Goal: Book appointment/travel/reservation

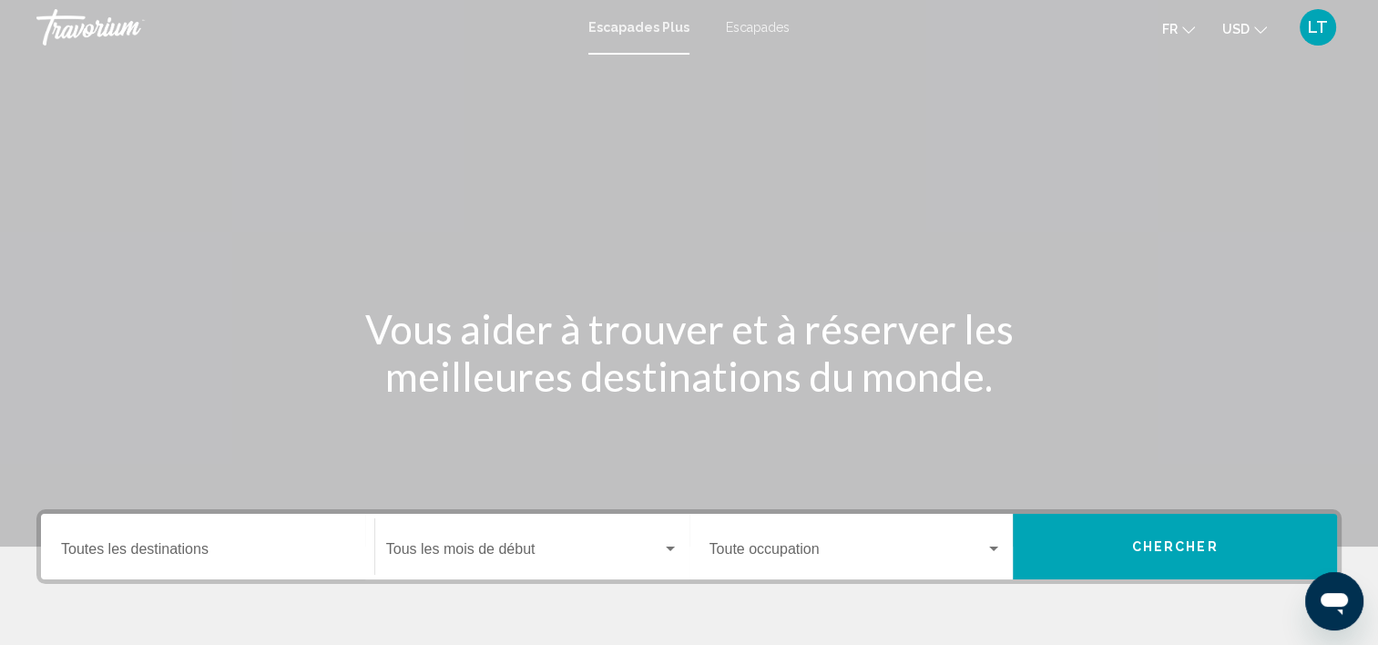
click at [211, 551] on input "Destination Toutes les destinations" at bounding box center [207, 552] width 293 height 16
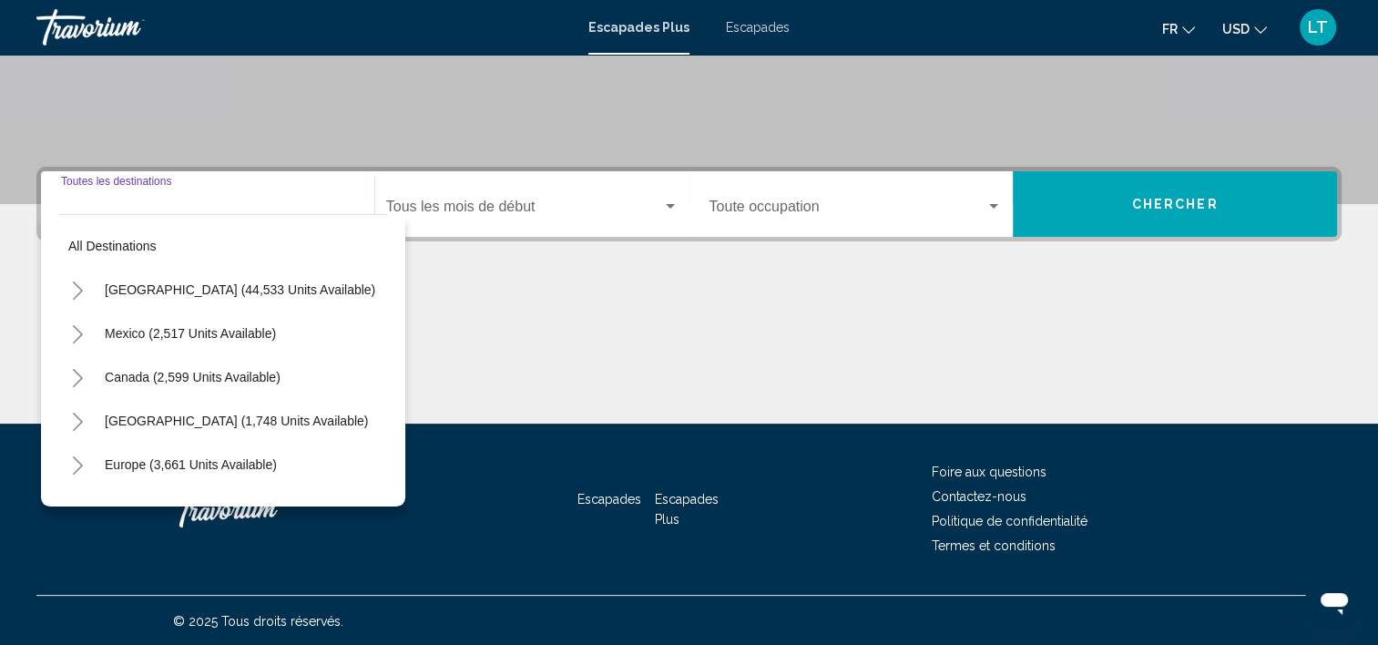
scroll to position [343, 0]
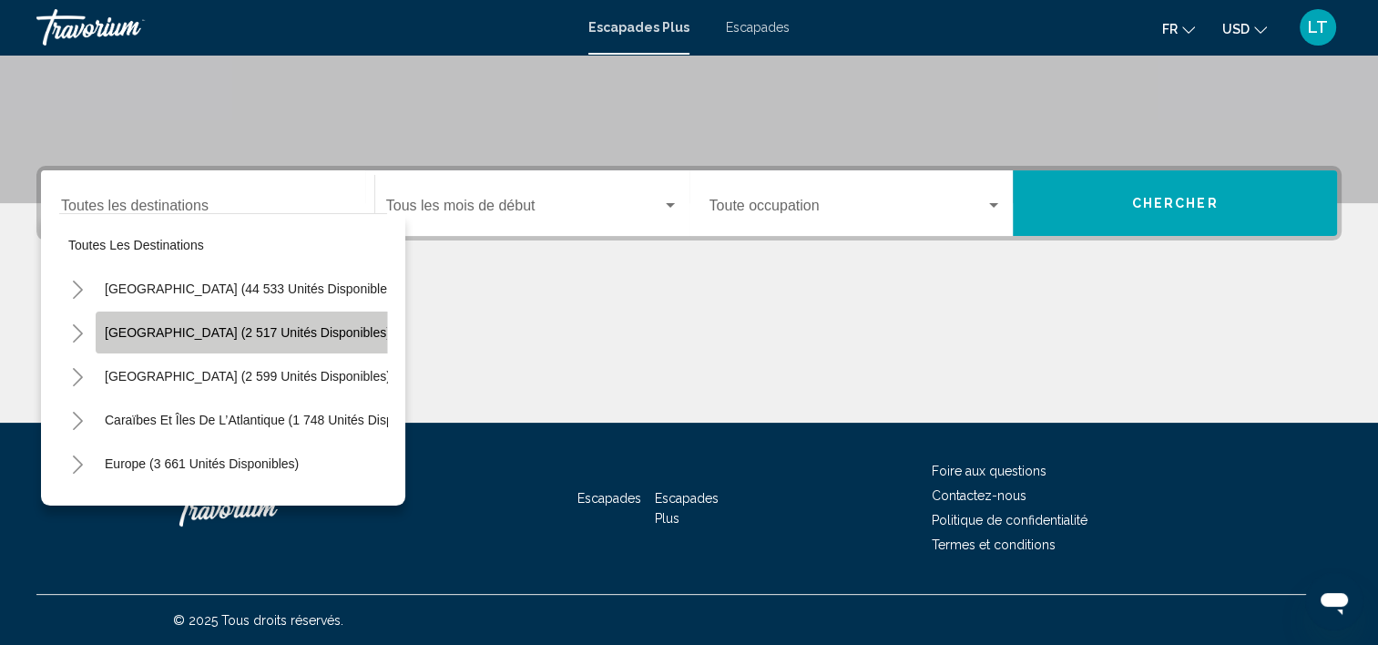
click at [255, 335] on span "[GEOGRAPHIC_DATA] (2 517 unités disponibles)" at bounding box center [248, 332] width 286 height 15
type input "**********"
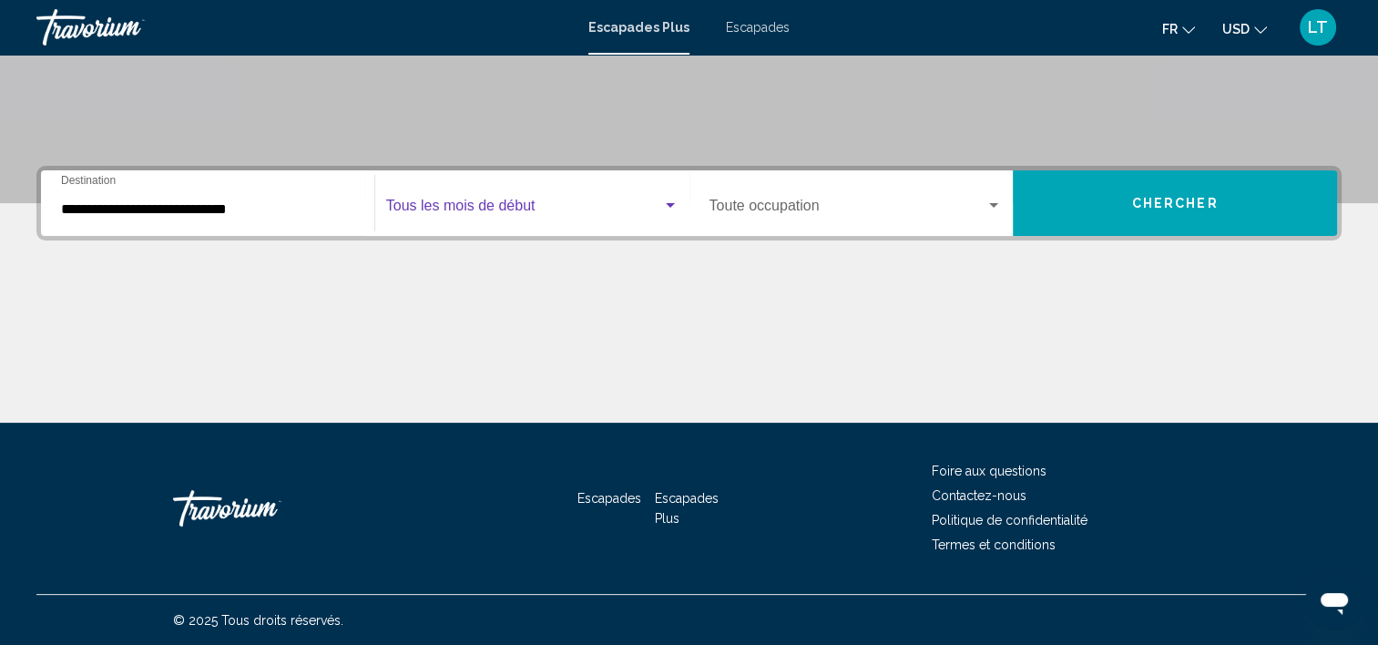
click at [666, 203] on div "Widget de recherche" at bounding box center [670, 205] width 9 height 5
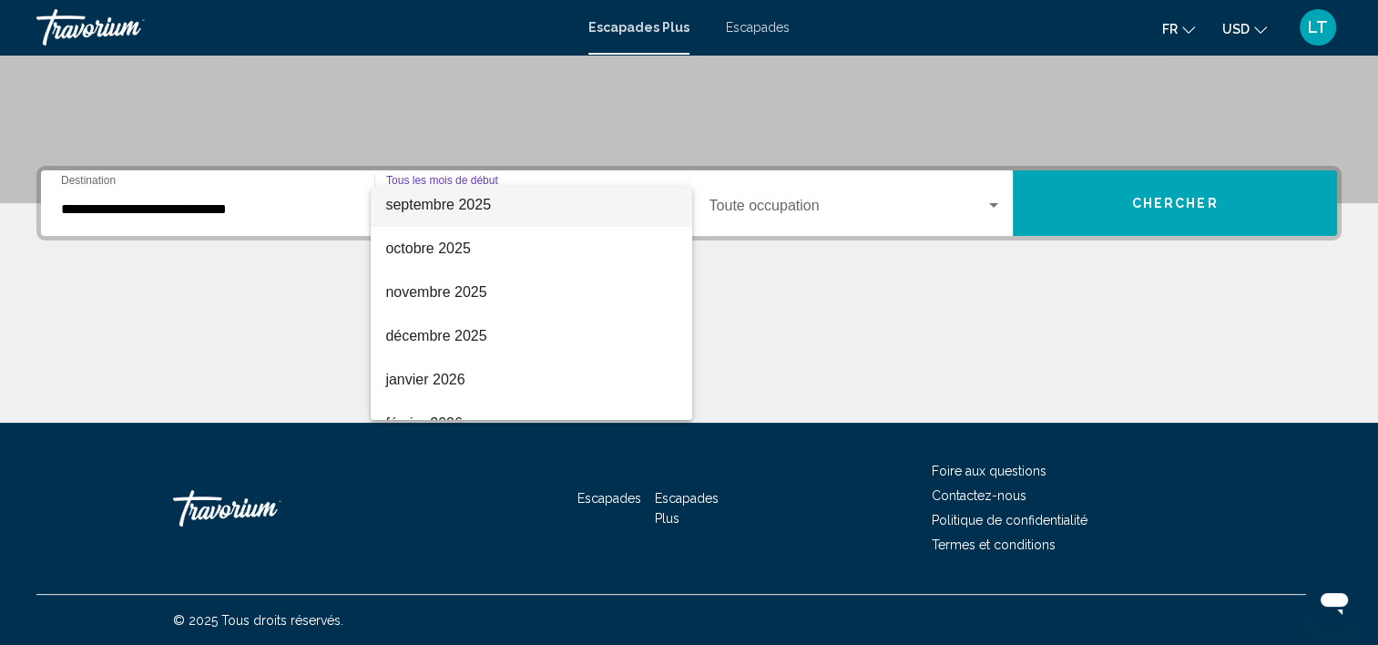
scroll to position [182, 0]
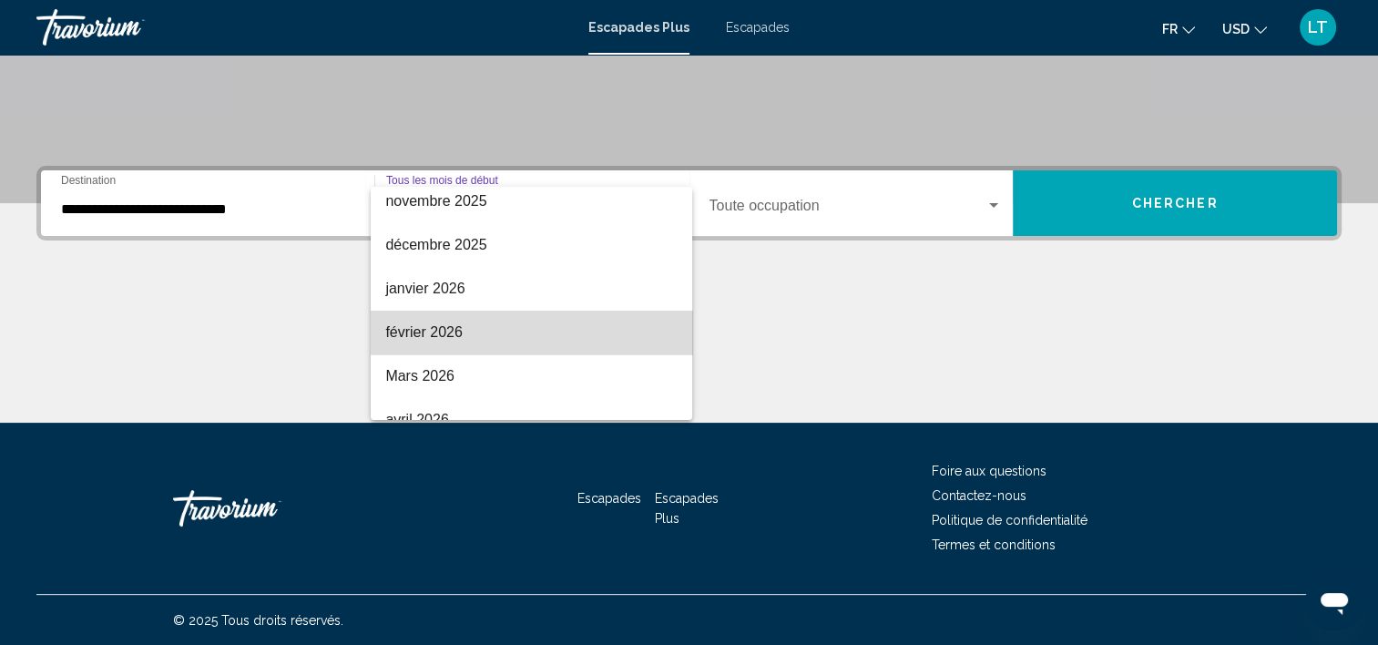
click at [568, 327] on span "février 2026" at bounding box center [531, 332] width 292 height 44
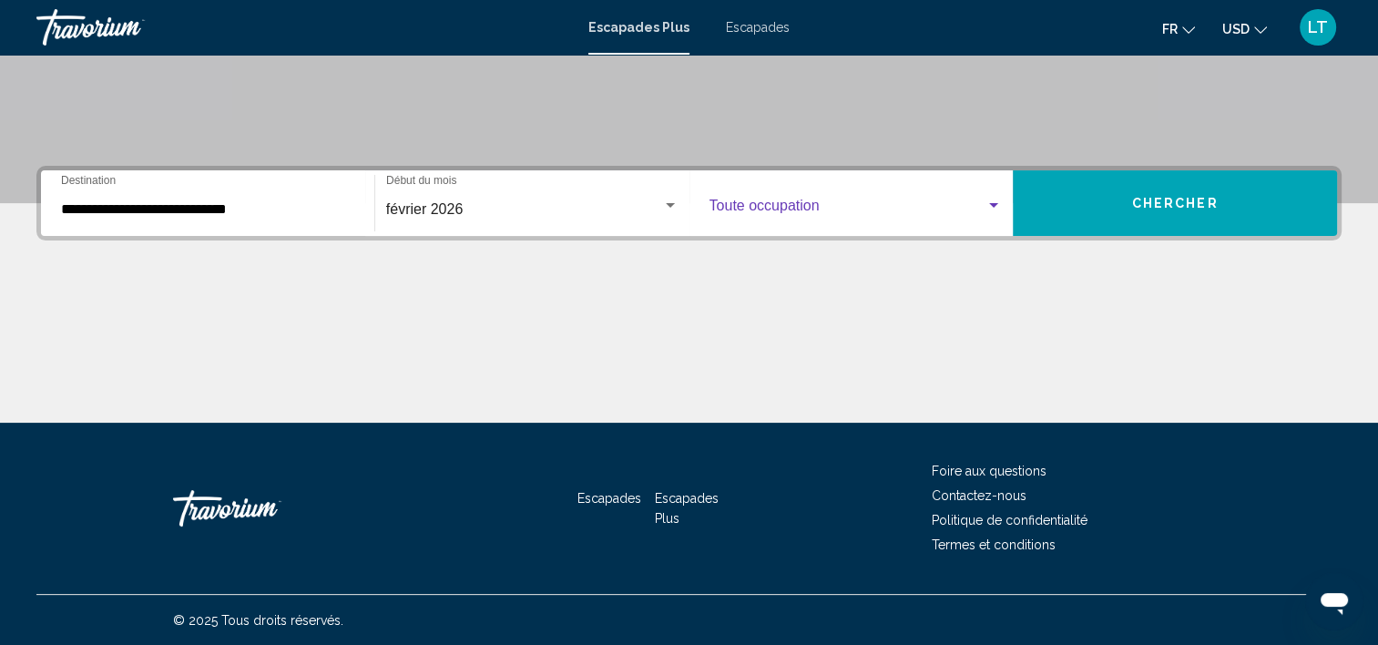
click at [999, 200] on div "Widget de recherche" at bounding box center [993, 205] width 16 height 15
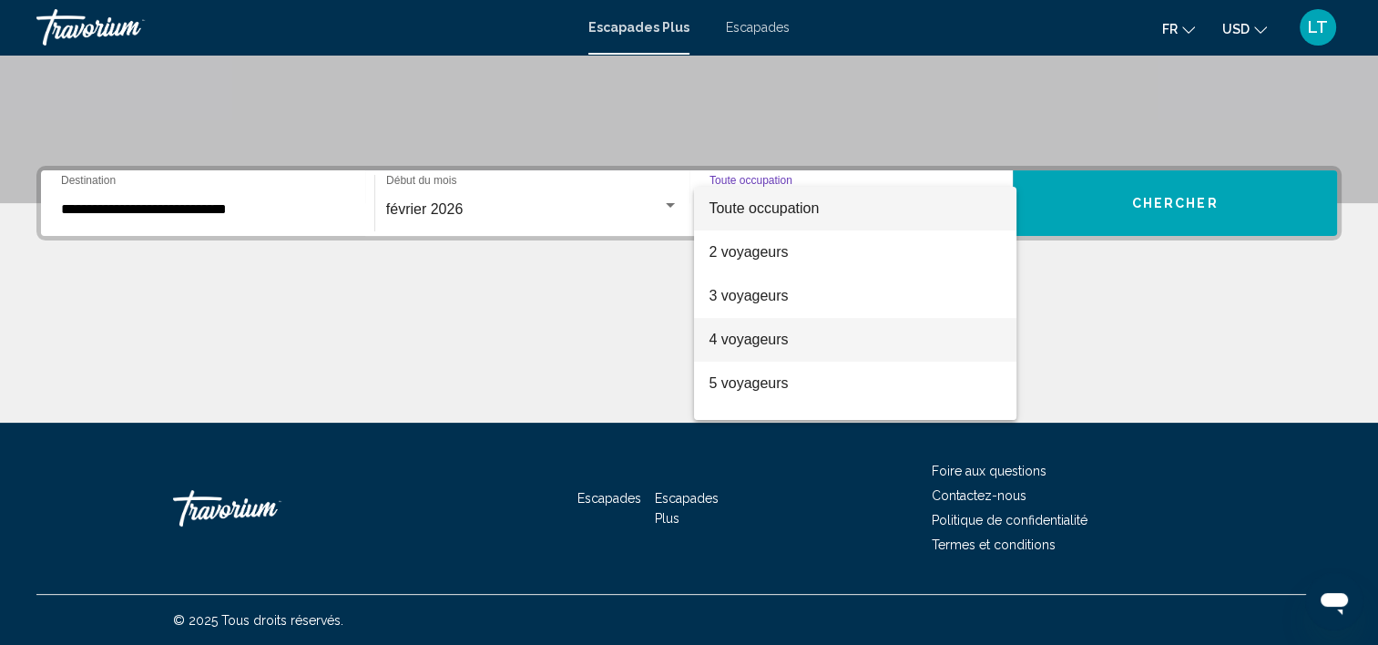
click at [846, 334] on span "4 voyageurs" at bounding box center [854, 340] width 293 height 44
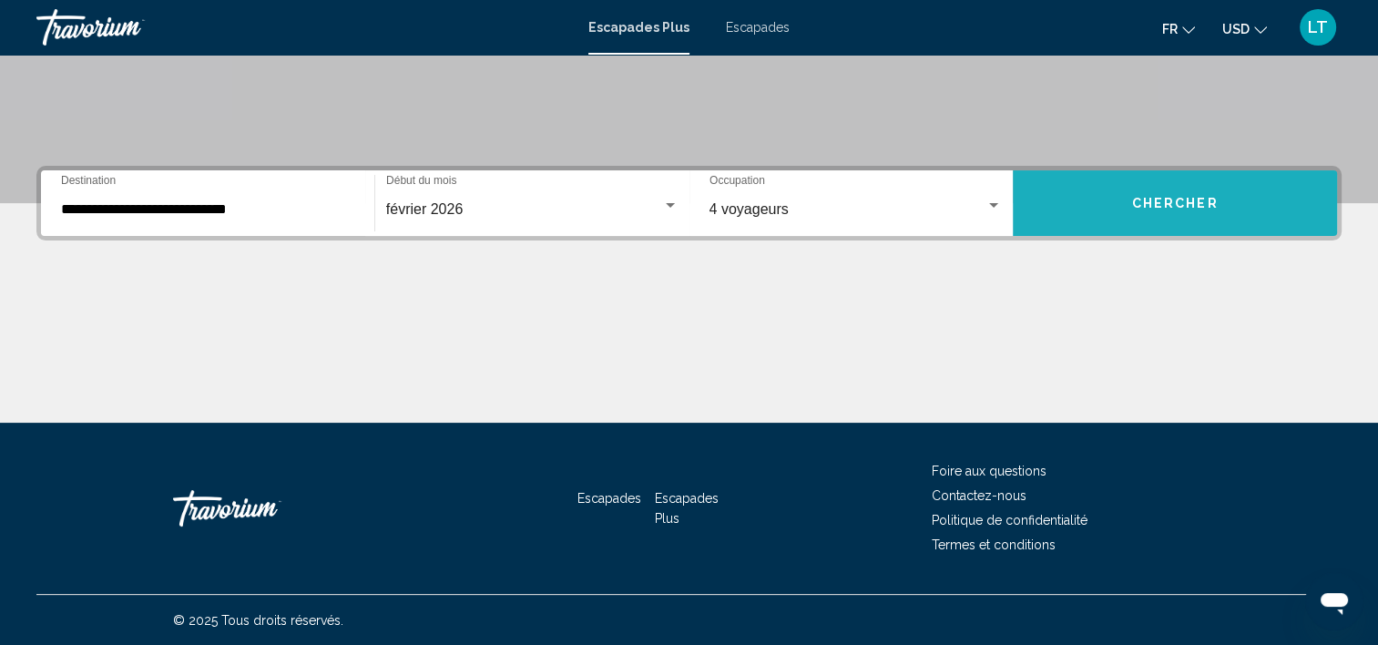
click at [1163, 197] on span "Chercher" at bounding box center [1175, 204] width 86 height 15
